Goal: Navigation & Orientation: Find specific page/section

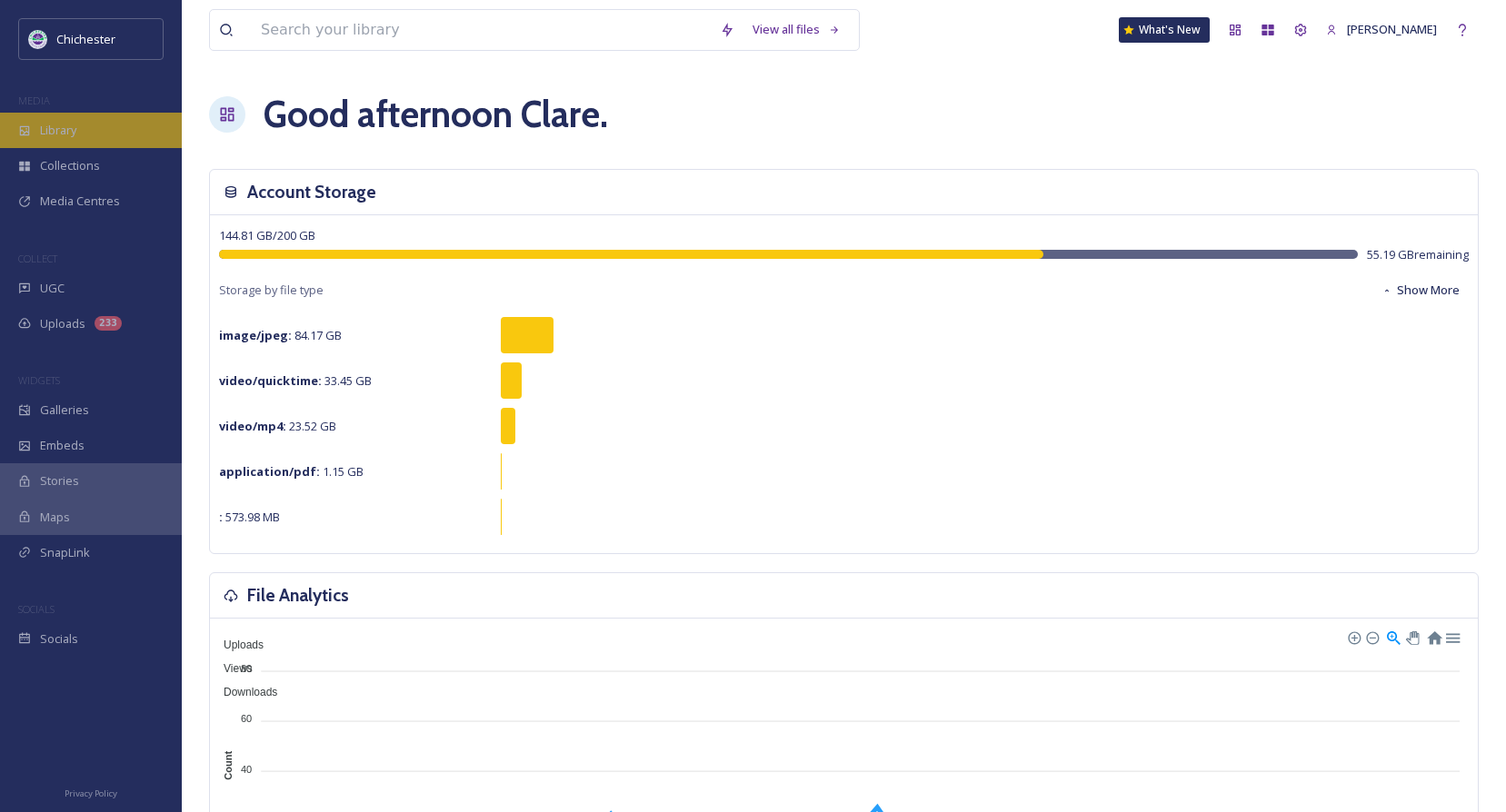
click at [61, 131] on span "Library" at bounding box center [58, 130] width 36 height 18
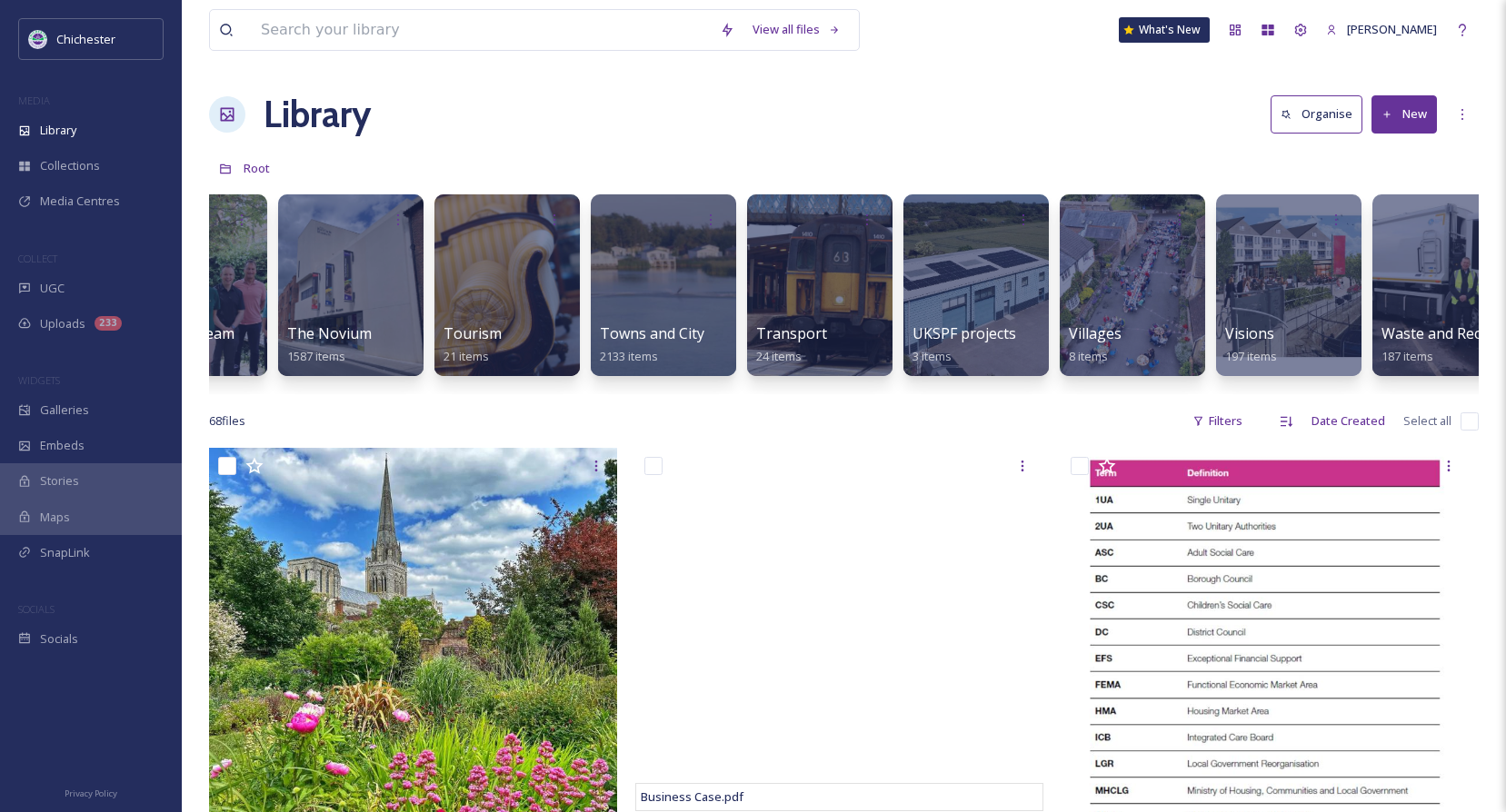
scroll to position [0, 7799]
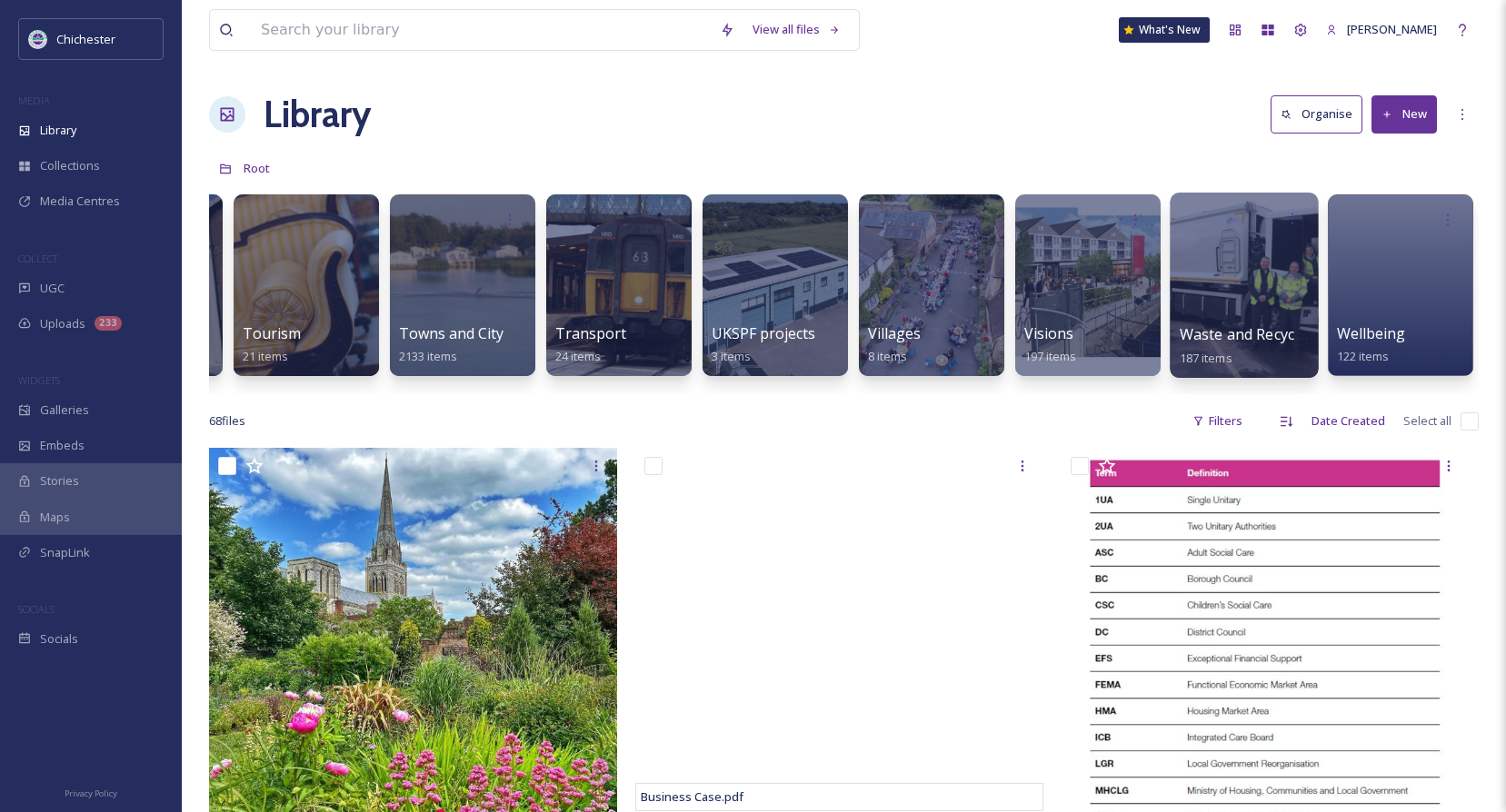
click at [1272, 317] on div at bounding box center [1244, 286] width 148 height 186
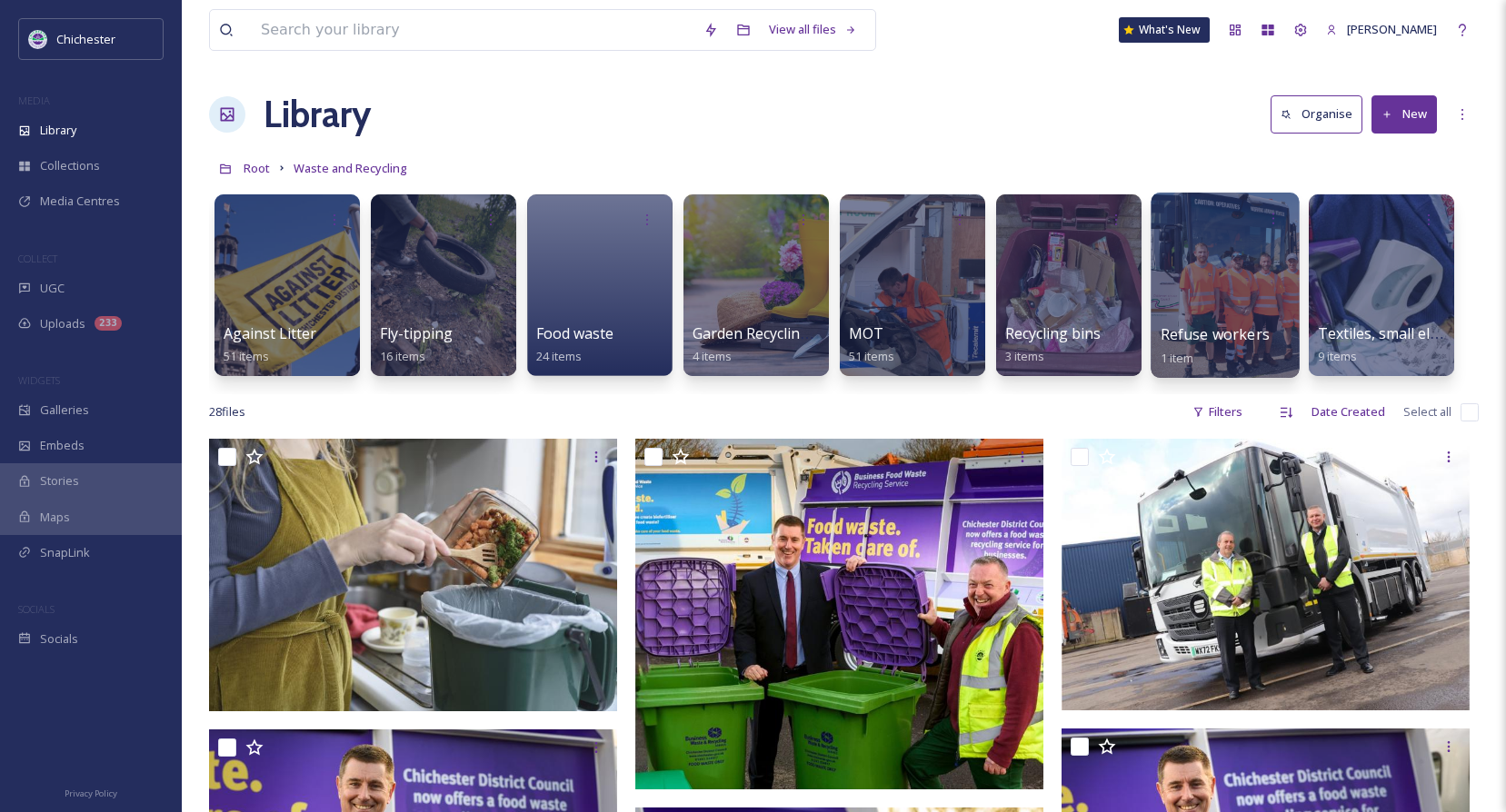
click at [1223, 340] on span "Refuse workers" at bounding box center [1214, 335] width 109 height 20
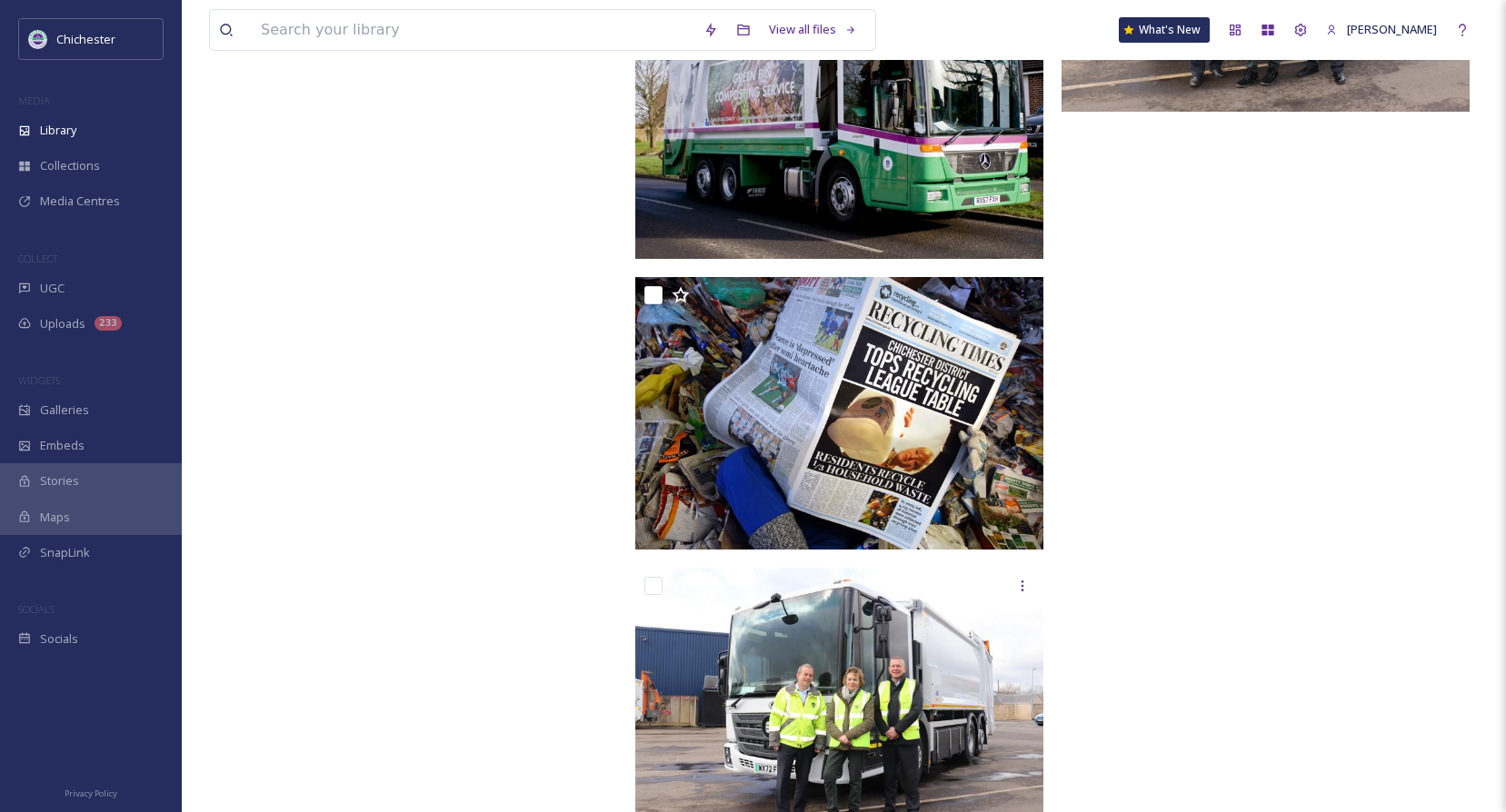
scroll to position [3694, 0]
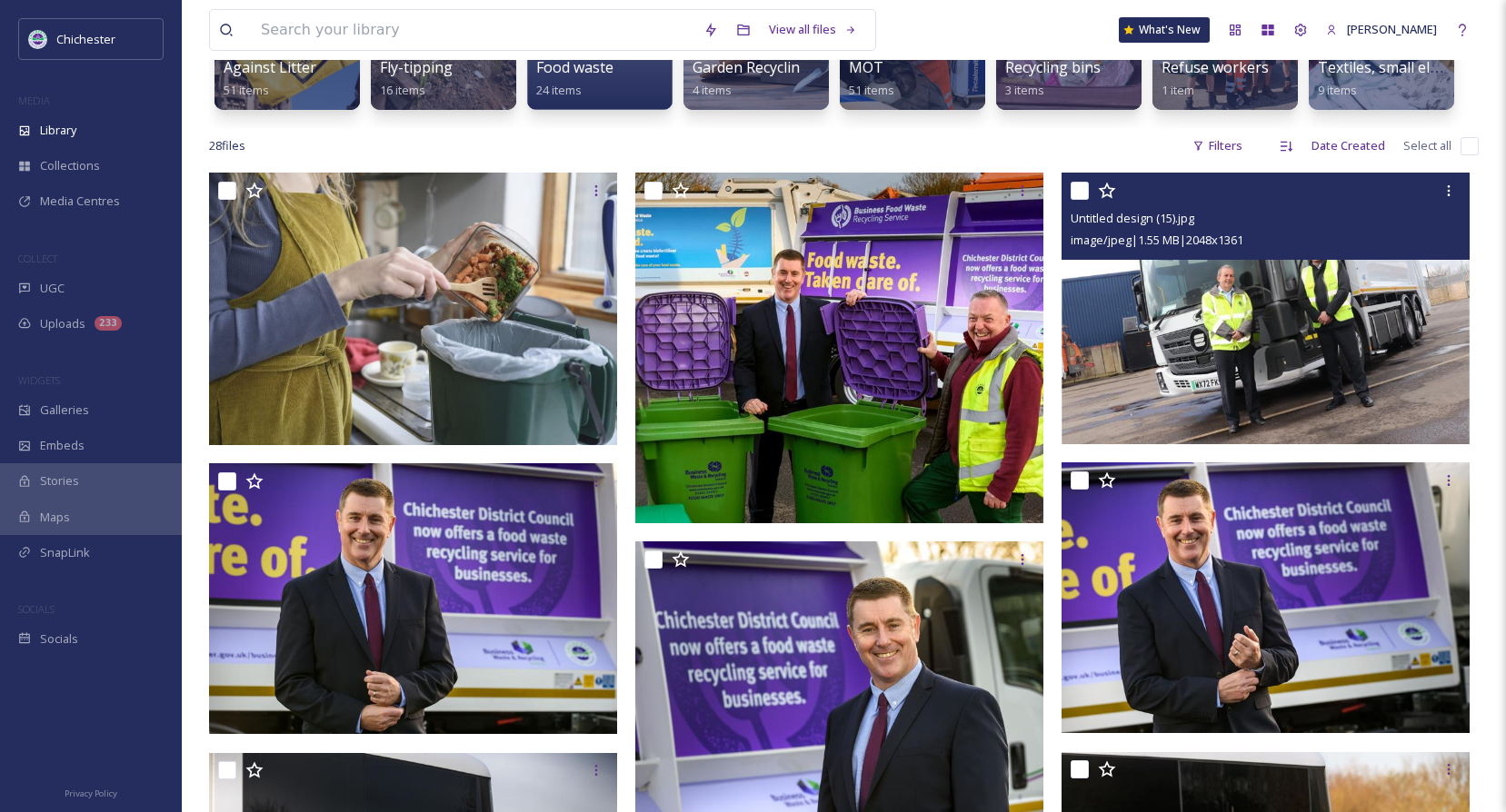
scroll to position [273, 0]
